Goal: Use online tool/utility: Utilize a website feature to perform a specific function

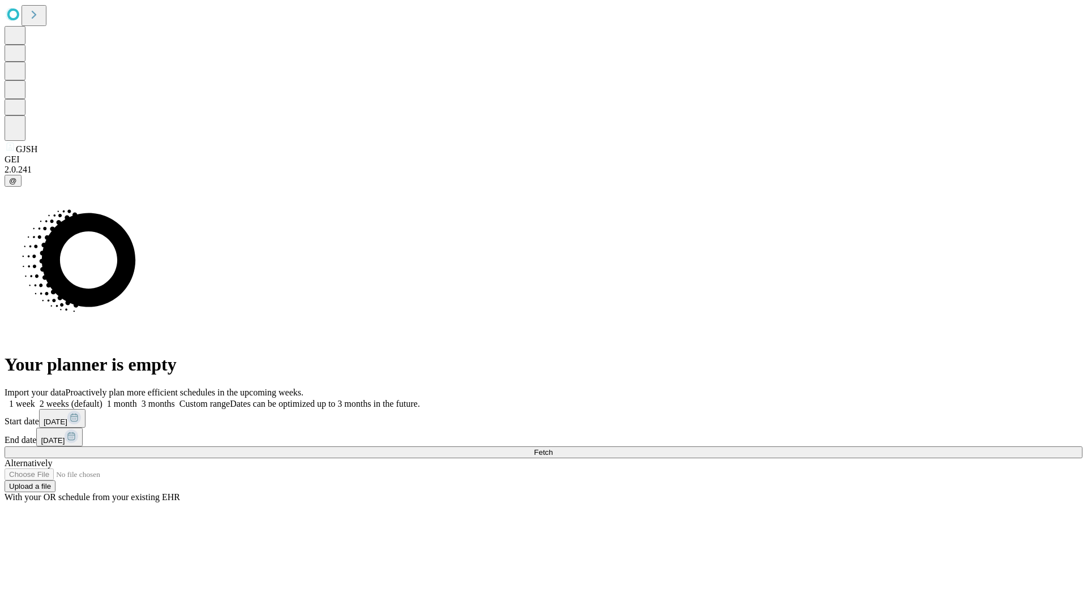
click at [553, 448] on span "Fetch" at bounding box center [543, 452] width 19 height 8
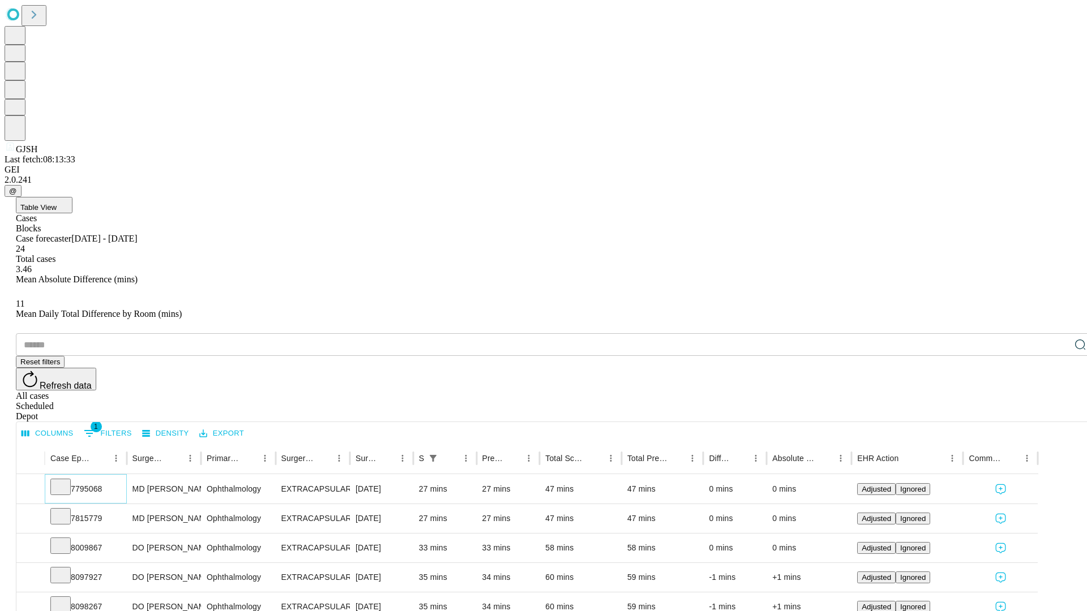
click at [66, 481] on icon at bounding box center [60, 486] width 11 height 11
